Goal: Transaction & Acquisition: Purchase product/service

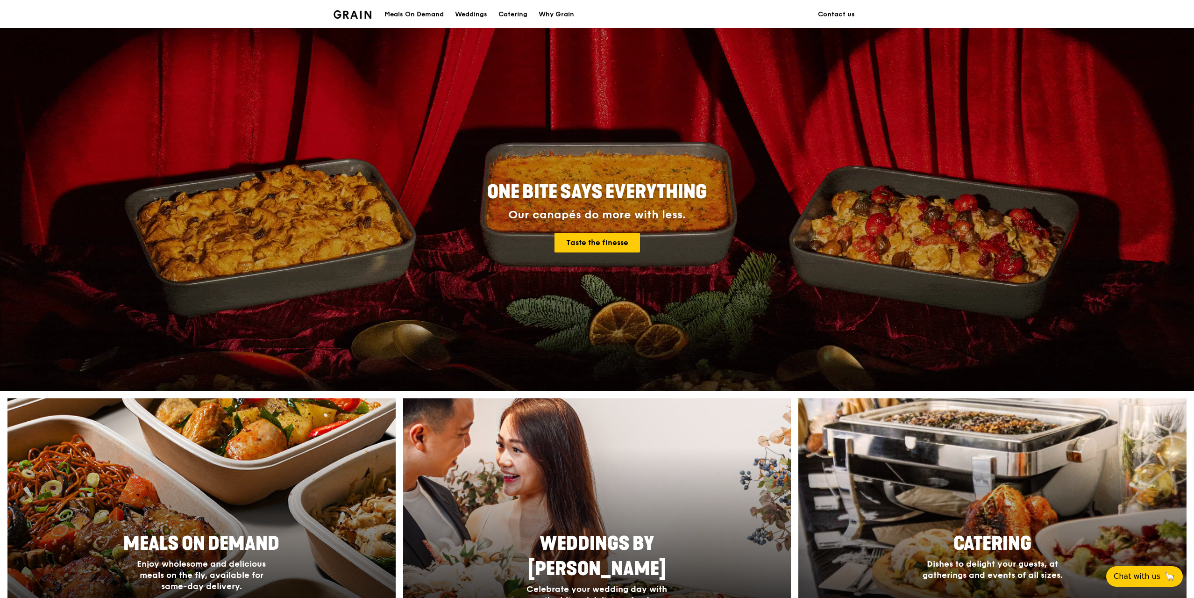
scroll to position [187, 0]
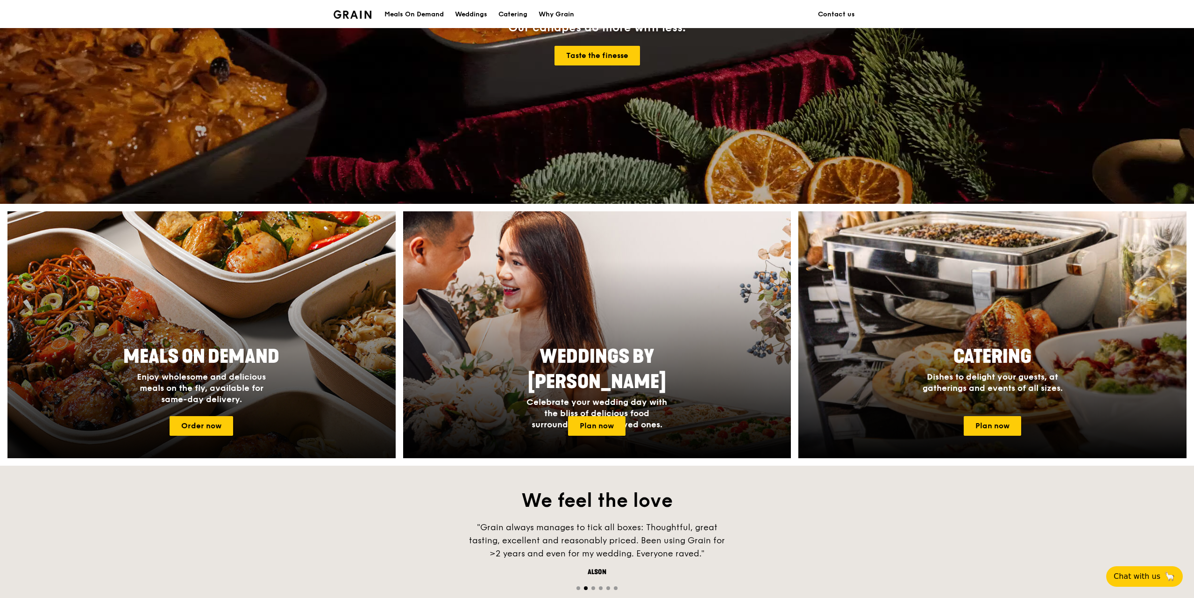
click at [227, 348] on span "Meals On Demand" at bounding box center [201, 356] width 156 height 22
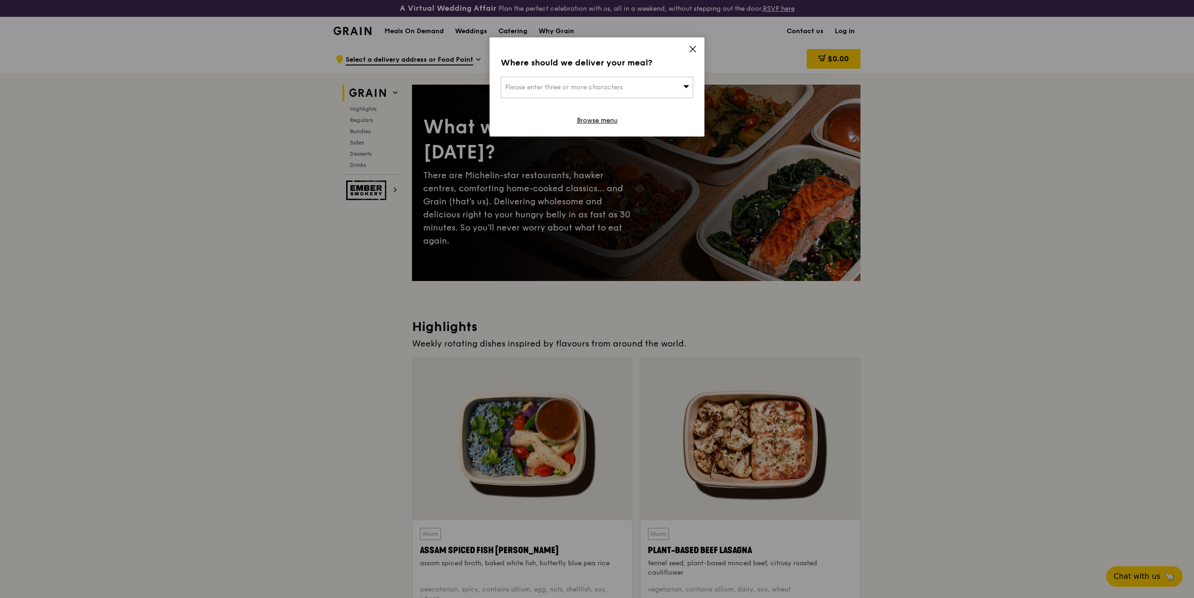
click at [651, 87] on div "Please enter three or more characters" at bounding box center [597, 87] width 192 height 21
click at [688, 51] on div "Where should we deliver your meal? Please enter three or more characters Please…" at bounding box center [597, 86] width 215 height 99
click at [693, 48] on icon at bounding box center [693, 49] width 8 height 8
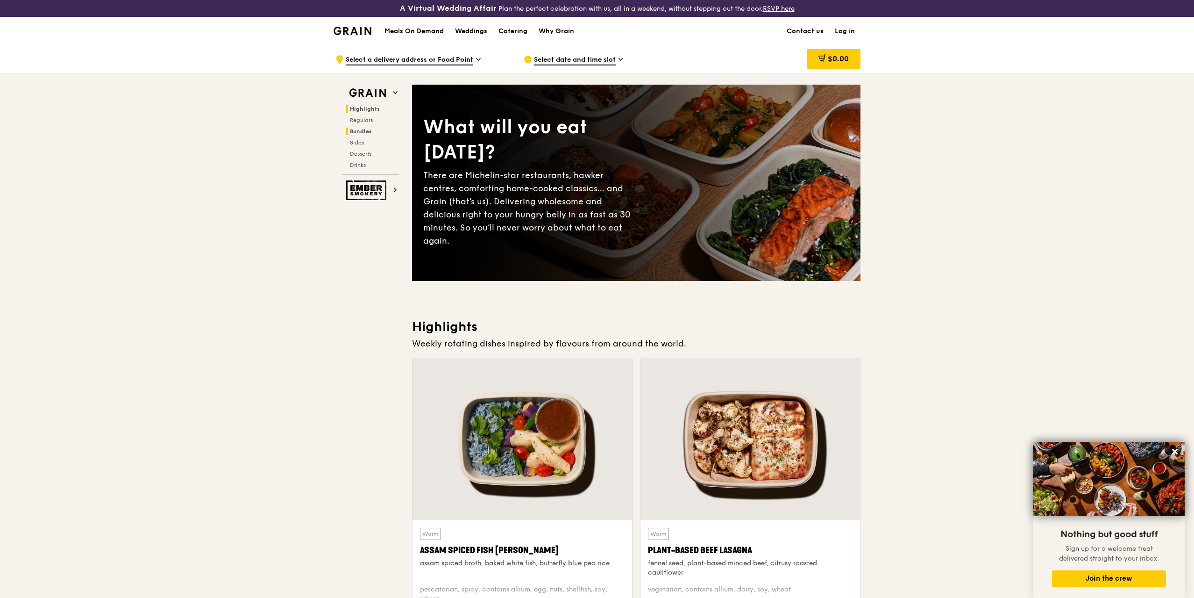
click at [368, 128] on span "Bundles" at bounding box center [361, 131] width 22 height 7
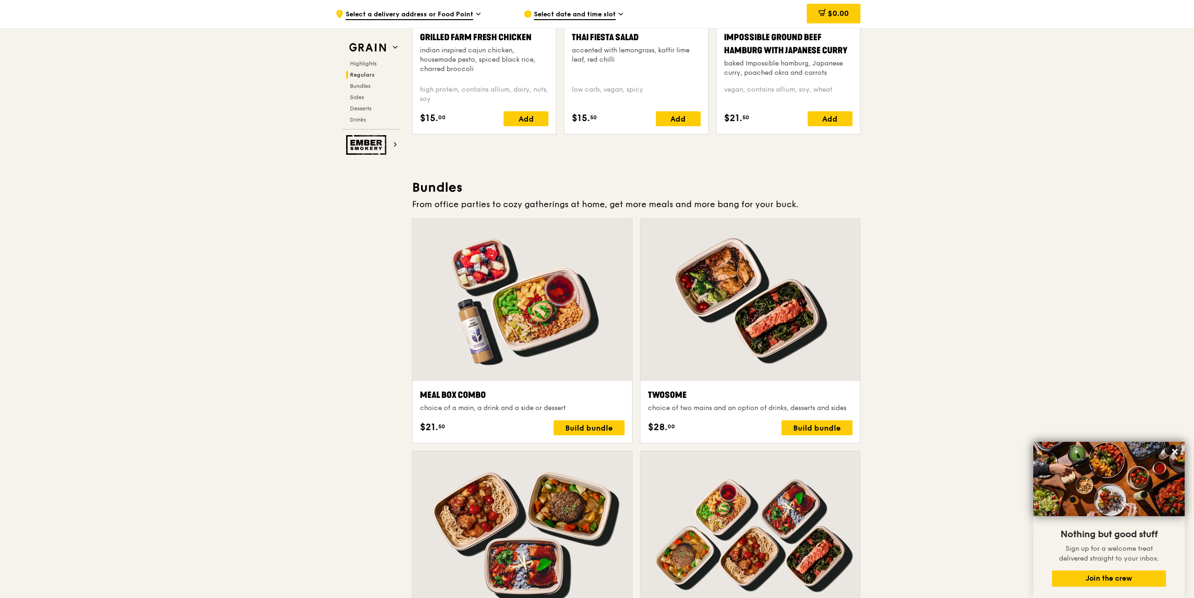
scroll to position [1372, 0]
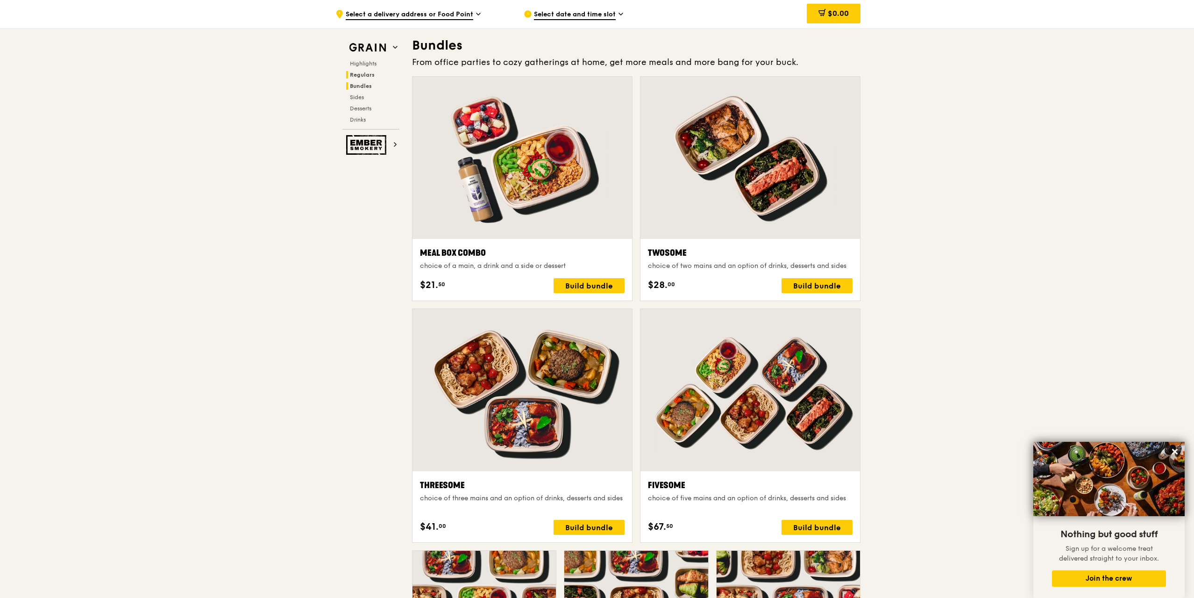
click at [370, 76] on span "Regulars" at bounding box center [362, 74] width 25 height 7
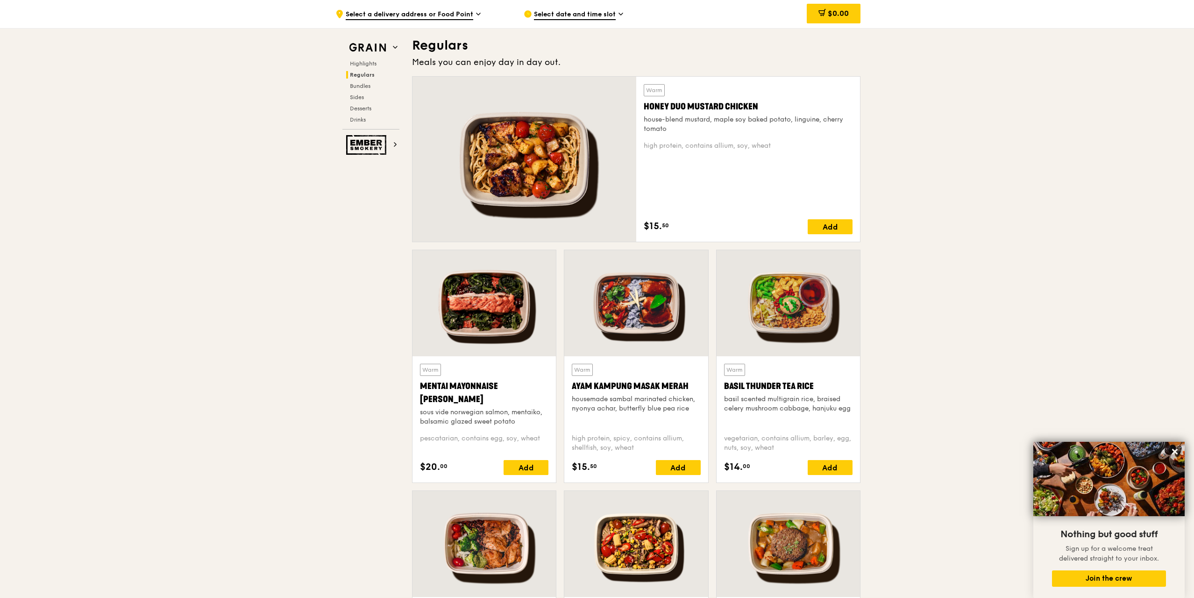
scroll to position [641, 0]
